Goal: Task Accomplishment & Management: Use online tool/utility

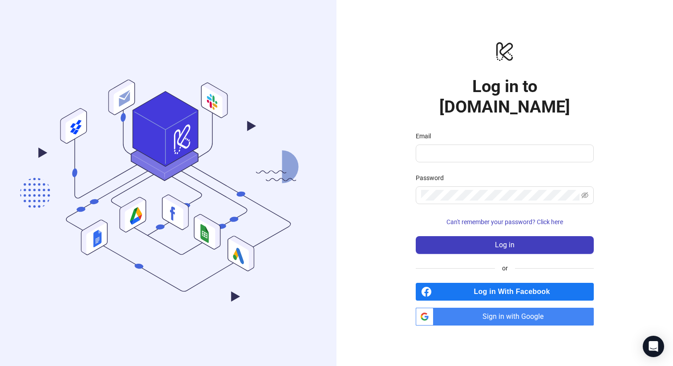
click at [504, 308] on span "Sign in with Google" at bounding box center [515, 317] width 157 height 18
click at [495, 308] on span "Sign in with Google" at bounding box center [515, 317] width 157 height 18
click at [505, 308] on span "Sign in with Google" at bounding box center [515, 317] width 157 height 18
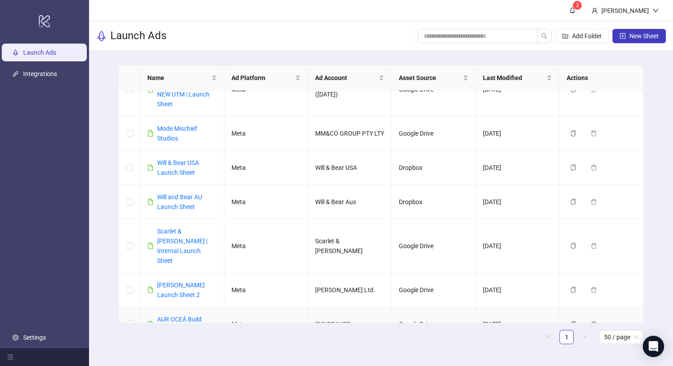
scroll to position [410, 0]
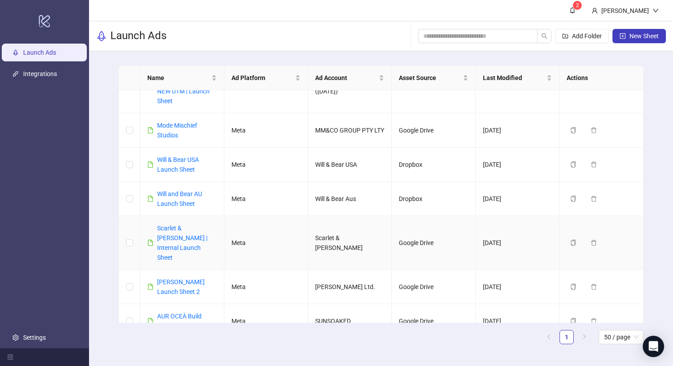
click at [174, 223] on div "Scarlet & [PERSON_NAME] | Internal Launch Sheet" at bounding box center [186, 242] width 59 height 39
click at [174, 225] on link "Scarlet & Sam | Internal Launch Sheet" at bounding box center [182, 243] width 50 height 36
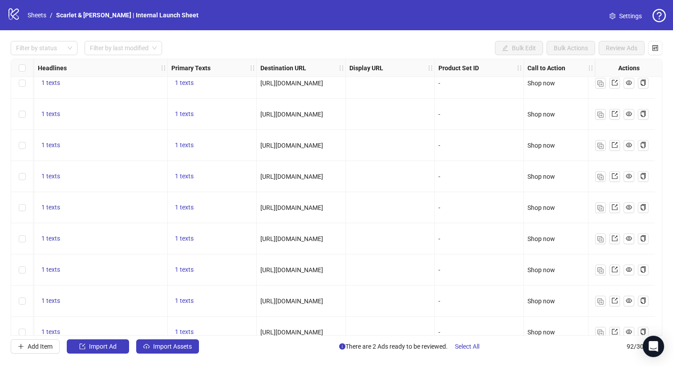
scroll to position [2611, 634]
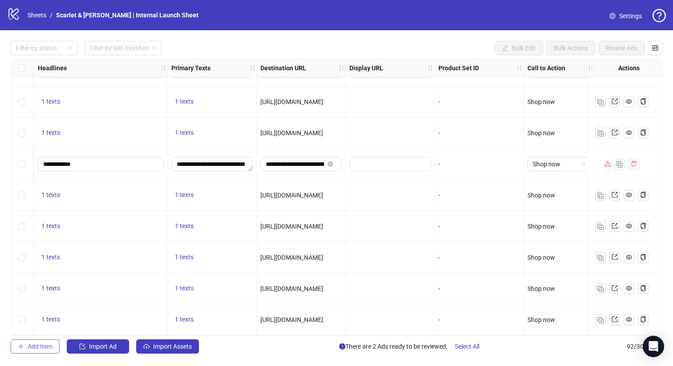
click at [37, 348] on span "Add Item" at bounding box center [40, 346] width 25 height 7
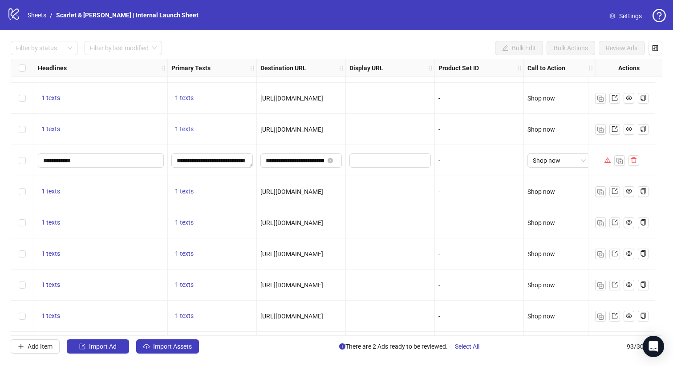
scroll to position [2643, 634]
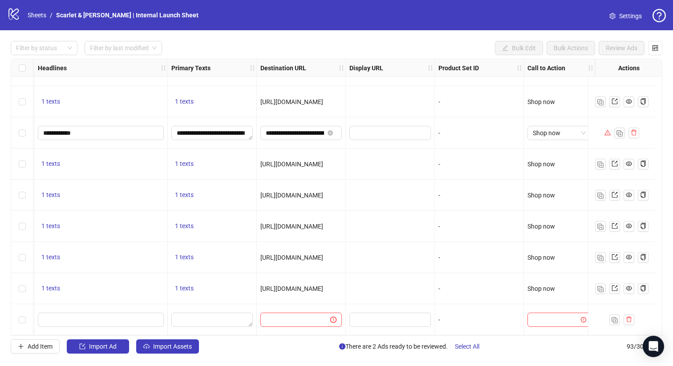
click at [438, 315] on div "-" at bounding box center [478, 320] width 81 height 10
click at [448, 315] on div "-" at bounding box center [478, 320] width 81 height 10
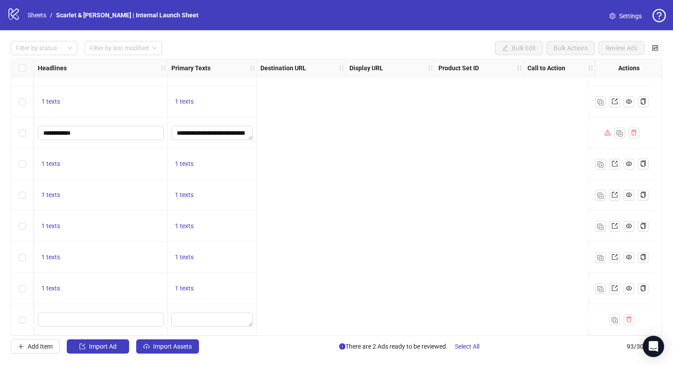
scroll to position [2643, 0]
